Goal: Task Accomplishment & Management: Manage account settings

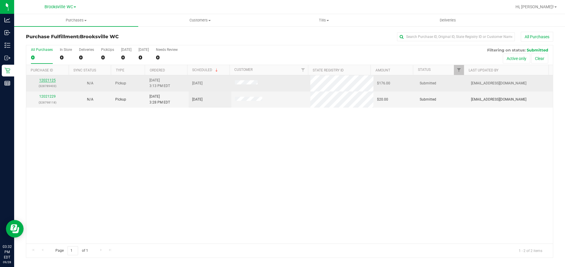
click at [52, 80] on link "12021125" at bounding box center [47, 80] width 16 height 4
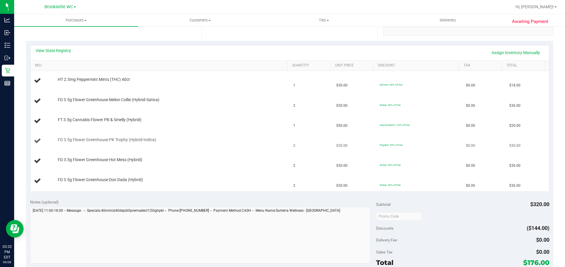
scroll to position [88, 0]
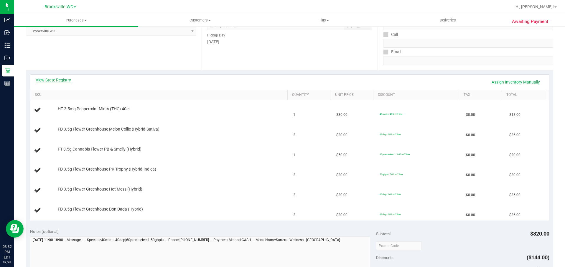
click at [63, 80] on link "View State Registry" at bounding box center [53, 80] width 35 height 6
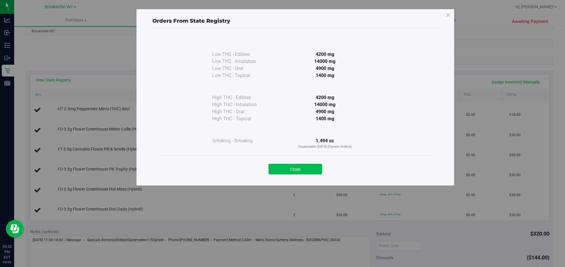
click at [307, 170] on button "Close" at bounding box center [295, 169] width 54 height 11
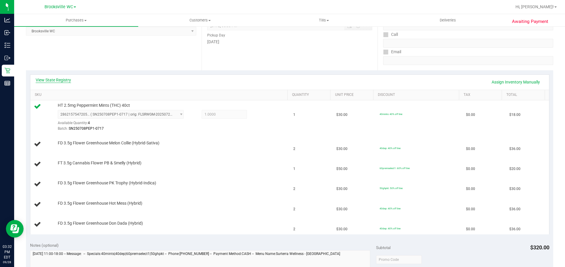
click at [58, 80] on link "View State Registry" at bounding box center [53, 80] width 35 height 6
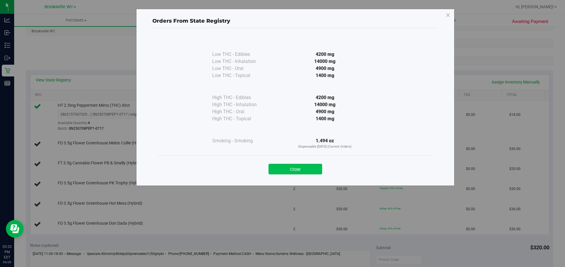
click at [299, 164] on div "Close" at bounding box center [295, 167] width 268 height 15
click at [298, 167] on button "Close" at bounding box center [295, 169] width 54 height 11
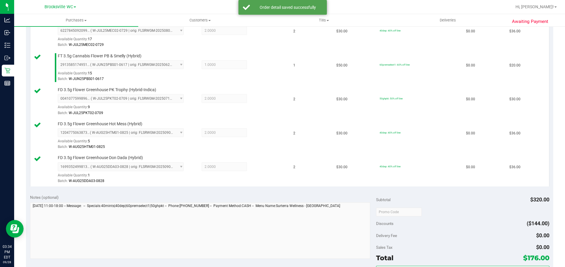
scroll to position [295, 0]
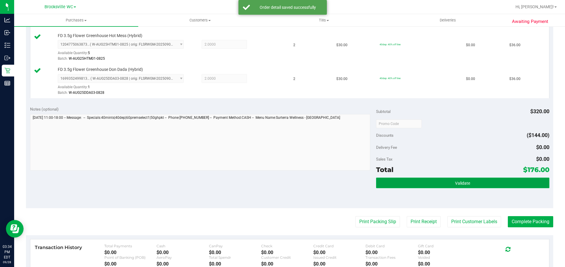
click at [477, 186] on button "Validate" at bounding box center [462, 183] width 173 height 11
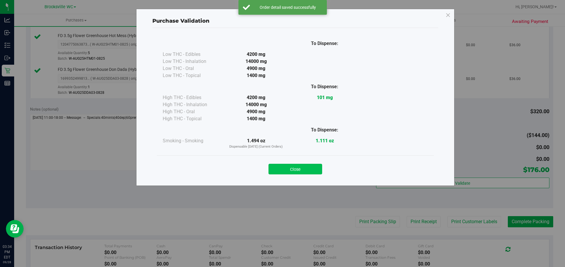
click at [306, 169] on button "Close" at bounding box center [295, 169] width 54 height 11
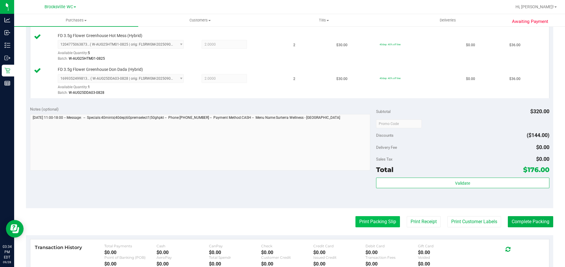
click at [382, 223] on button "Print Packing Slip" at bounding box center [377, 221] width 44 height 11
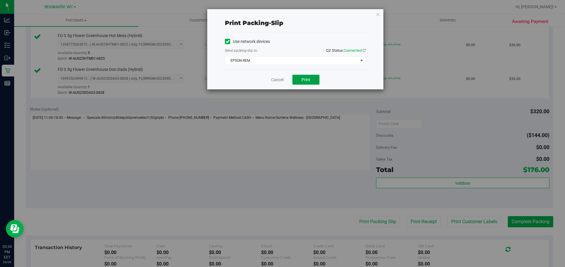
click at [302, 83] on button "Print" at bounding box center [305, 80] width 27 height 10
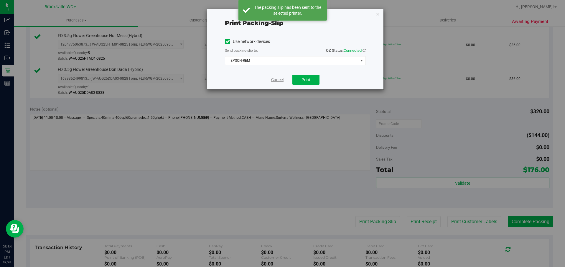
click at [275, 80] on link "Cancel" at bounding box center [277, 80] width 12 height 6
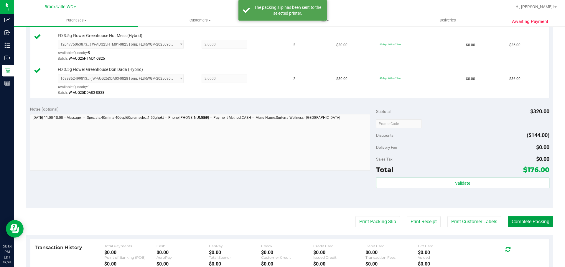
click at [535, 220] on button "Complete Packing" at bounding box center [529, 221] width 45 height 11
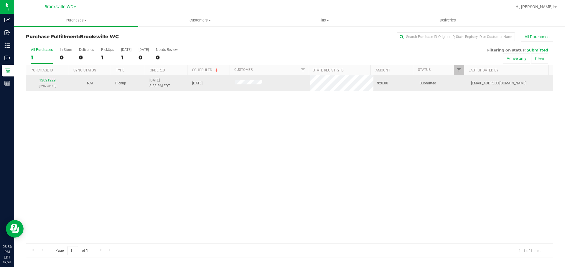
click at [48, 80] on link "12021229" at bounding box center [47, 80] width 16 height 4
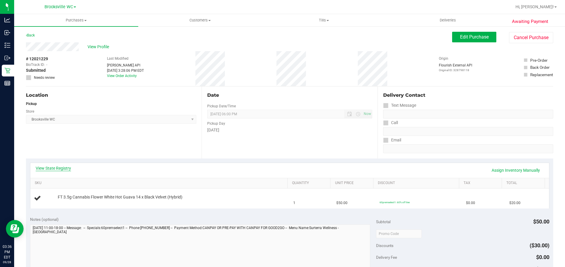
click at [61, 167] on link "View State Registry" at bounding box center [53, 169] width 35 height 6
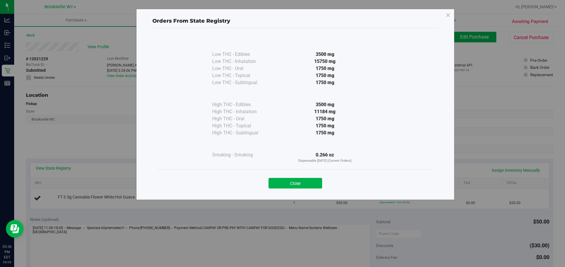
click at [310, 176] on div "Close" at bounding box center [295, 181] width 268 height 15
click at [306, 184] on button "Close" at bounding box center [295, 183] width 54 height 11
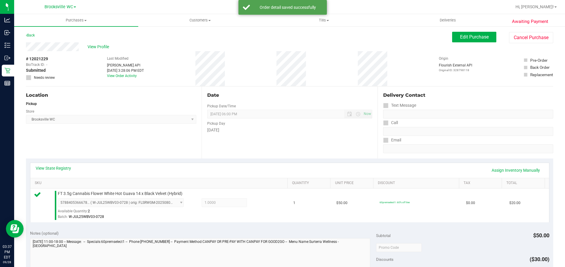
drag, startPoint x: 393, startPoint y: 28, endPoint x: 436, endPoint y: 30, distance: 43.4
drag, startPoint x: 436, startPoint y: 30, endPoint x: 308, endPoint y: 216, distance: 225.4
click at [308, 216] on td "1" at bounding box center [311, 206] width 43 height 34
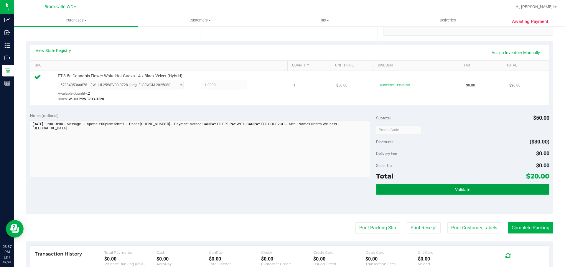
click at [460, 185] on button "Validate" at bounding box center [462, 189] width 173 height 11
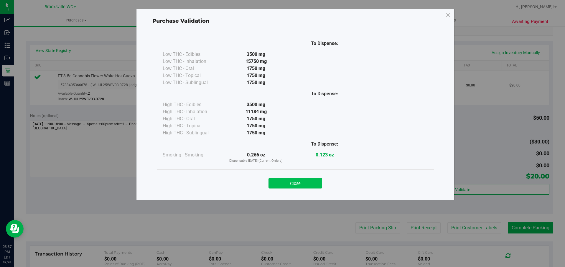
click at [282, 185] on button "Close" at bounding box center [295, 183] width 54 height 11
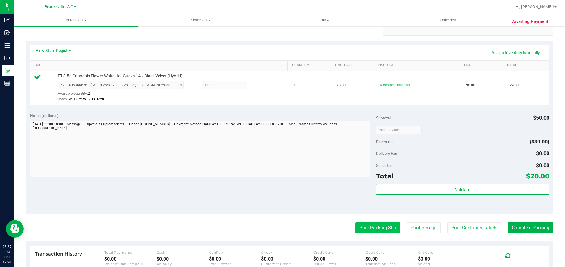
click at [368, 228] on button "Print Packing Slip" at bounding box center [377, 228] width 44 height 11
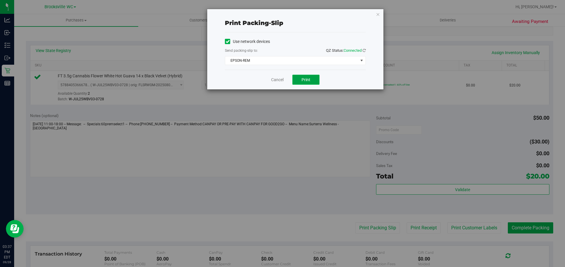
click at [302, 83] on button "Print" at bounding box center [305, 80] width 27 height 10
click at [273, 80] on link "Cancel" at bounding box center [277, 80] width 12 height 6
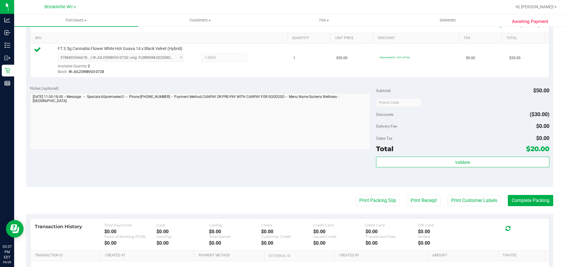
scroll to position [214, 0]
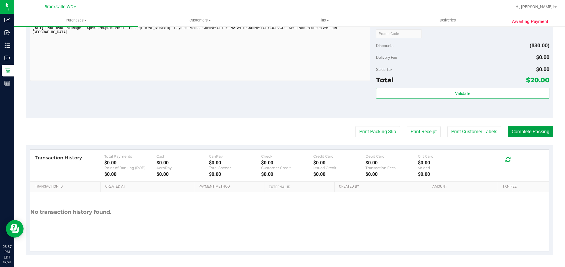
click at [529, 131] on button "Complete Packing" at bounding box center [529, 131] width 45 height 11
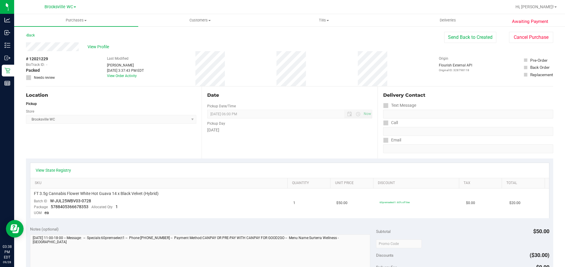
scroll to position [177, 0]
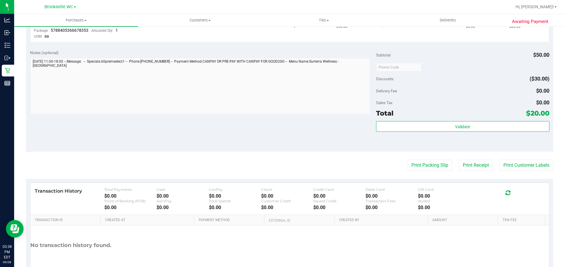
click at [426, 174] on purchase-details "Back Send Back to Created Cancel Purchase View Profile # 12021229 BioTrack ID: …" at bounding box center [289, 72] width 527 height 434
click at [425, 165] on button "Print Packing Slip" at bounding box center [429, 165] width 44 height 11
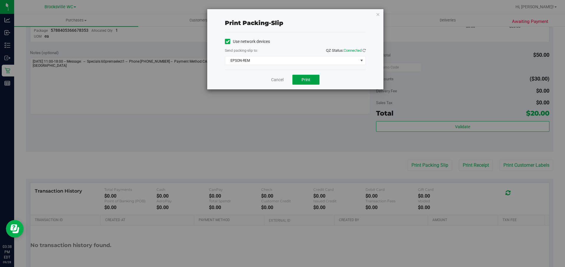
click at [300, 78] on button "Print" at bounding box center [305, 80] width 27 height 10
click at [276, 83] on div "Cancel Print" at bounding box center [295, 80] width 141 height 20
click at [276, 79] on link "Cancel" at bounding box center [277, 80] width 12 height 6
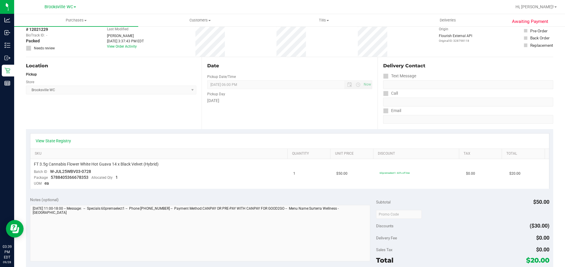
scroll to position [0, 0]
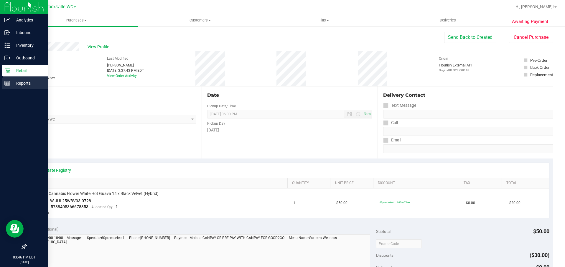
click at [21, 84] on p "Reports" at bounding box center [27, 83] width 35 height 7
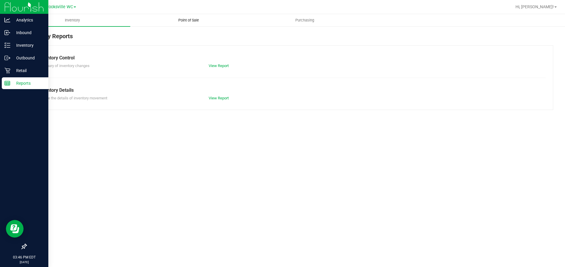
click at [193, 19] on span "Point of Sale" at bounding box center [188, 20] width 37 height 5
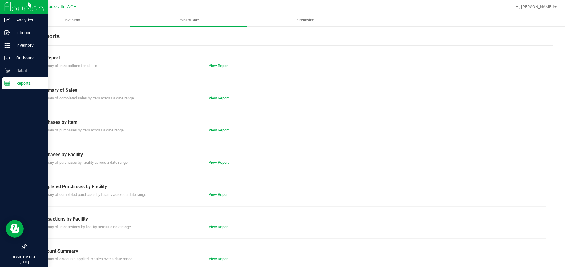
click at [229, 195] on div "View Report" at bounding box center [246, 195] width 85 height 6
click at [213, 195] on link "View Report" at bounding box center [219, 195] width 20 height 4
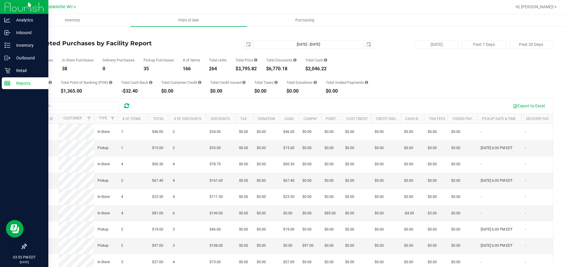
click at [444, 87] on div "Total CanPay $417.00 Total Point of Banking (POB) $1,365.00 Total Cash Back -$3…" at bounding box center [289, 82] width 527 height 22
click at [104, 21] on uib-tab-heading "Inventory" at bounding box center [71, 20] width 115 height 12
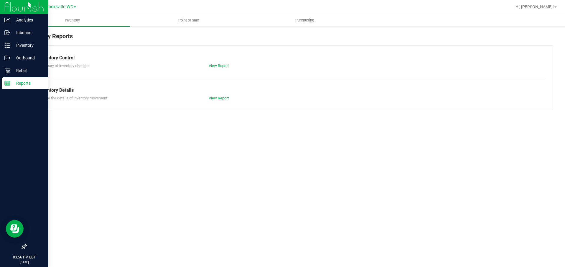
click at [148, 41] on div "Inventory Reports" at bounding box center [289, 39] width 527 height 14
